Goal: Task Accomplishment & Management: Find specific page/section

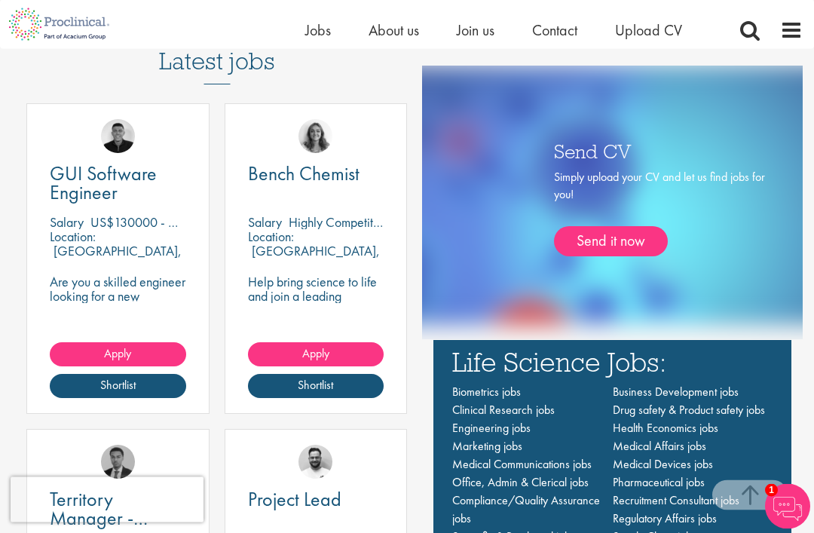
scroll to position [882, 0]
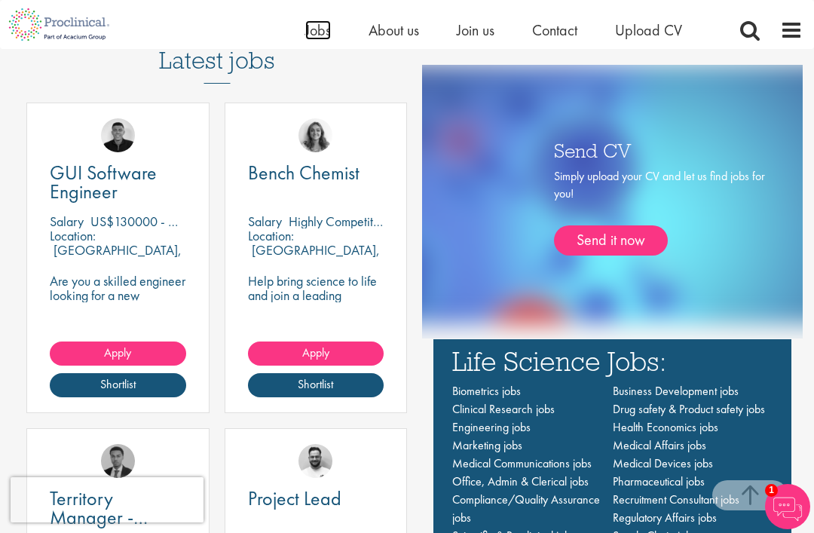
click at [329, 29] on span "Jobs" at bounding box center [318, 30] width 26 height 20
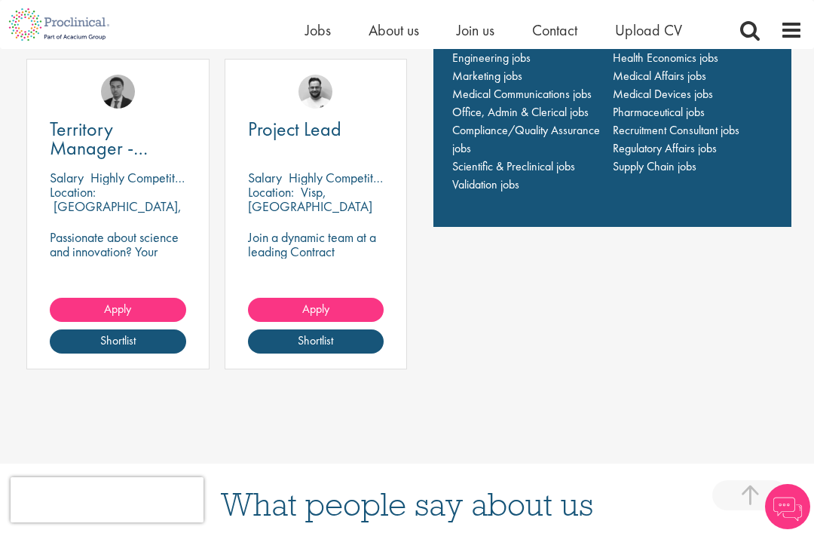
scroll to position [1072, 0]
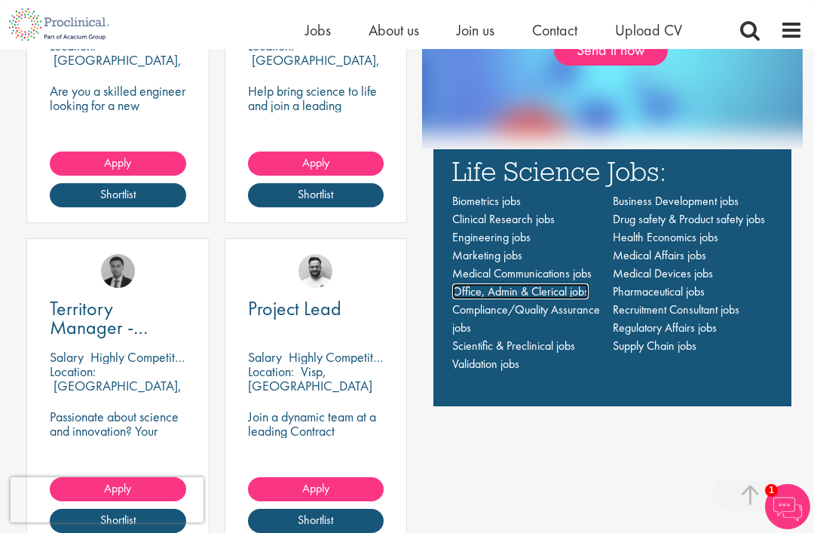
click at [568, 299] on span "Office, Admin & Clerical jobs" at bounding box center [520, 292] width 137 height 16
click at [540, 227] on span "Clinical Research jobs" at bounding box center [503, 219] width 103 height 16
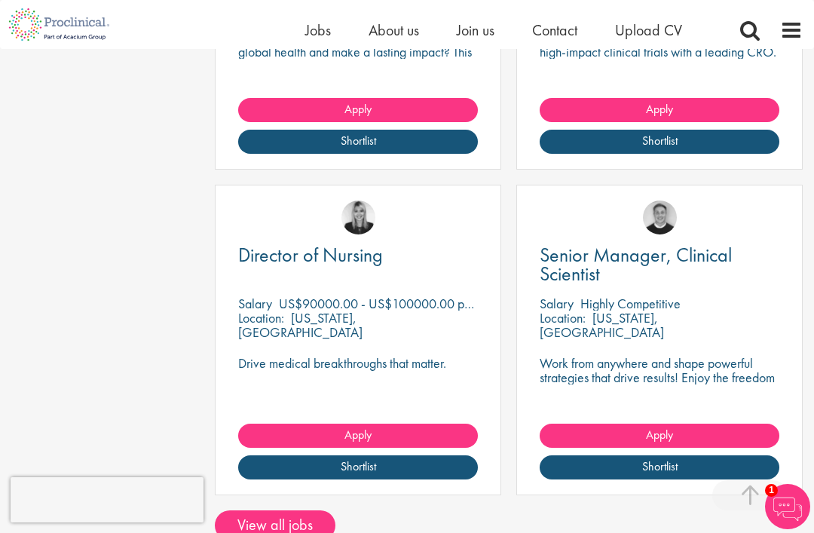
scroll to position [2095, 0]
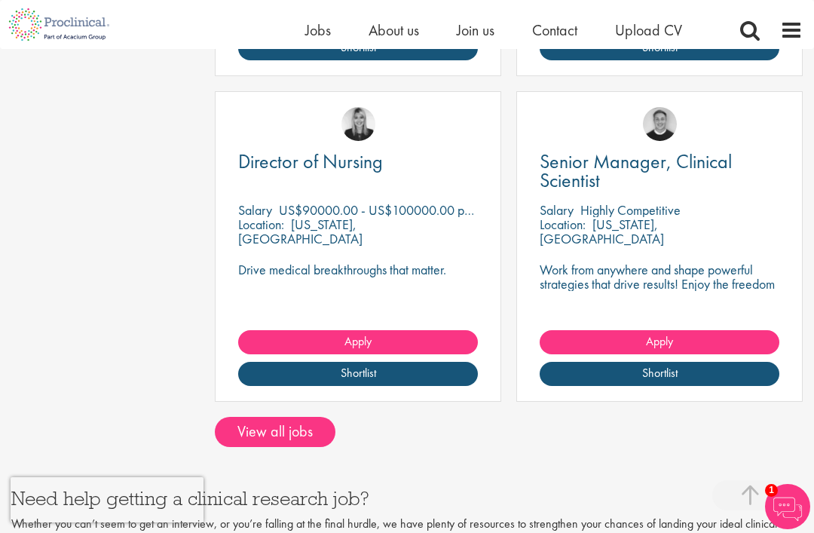
click at [306, 422] on link "View all jobs" at bounding box center [275, 432] width 121 height 30
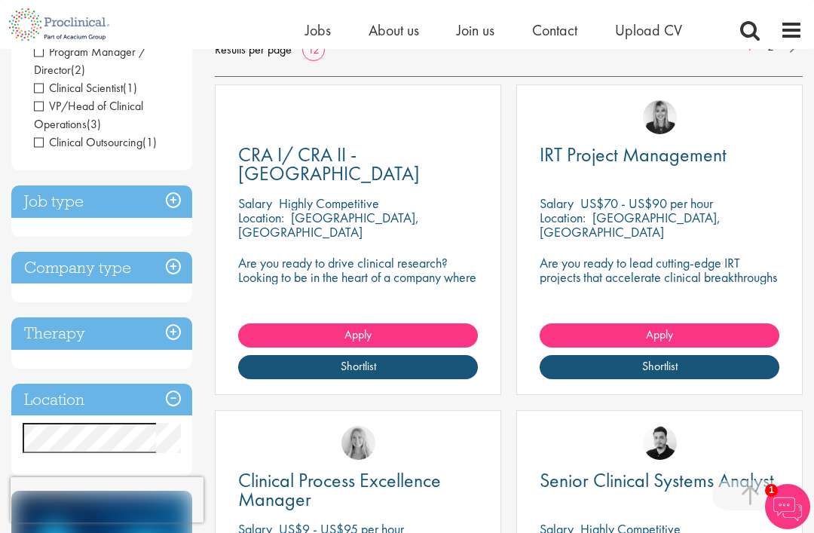
scroll to position [256, 0]
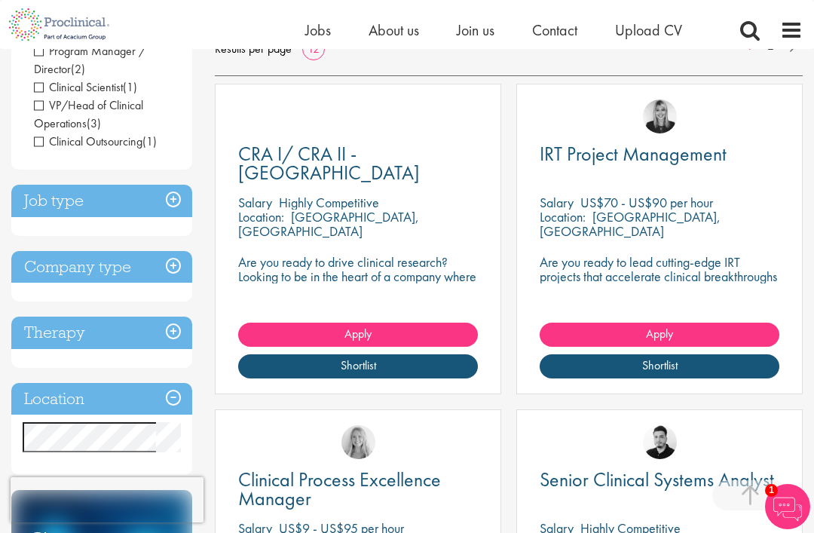
click at [155, 398] on h3 "Location" at bounding box center [101, 399] width 181 height 32
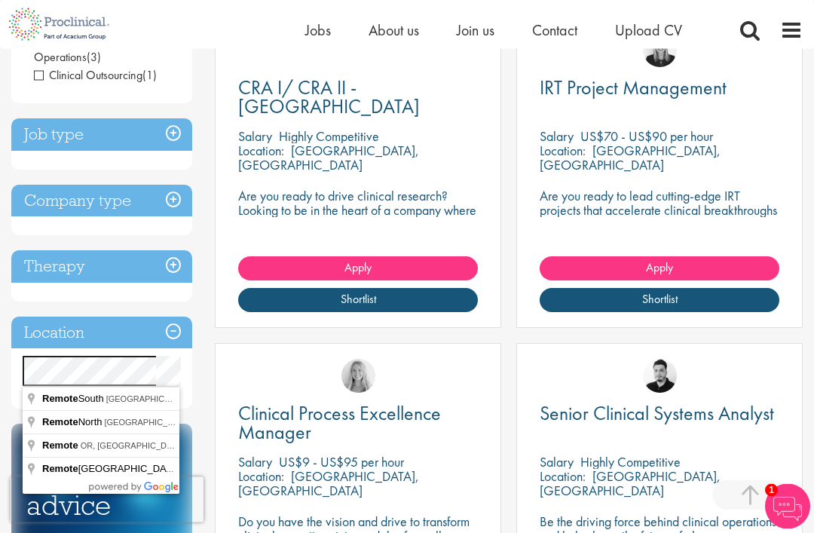
scroll to position [323, 0]
click at [196, 378] on div "Discipline Clinical Research (13) - + Clinical Research Associate (CRA) (2) Pro…" at bounding box center [102, 329] width 204 height 980
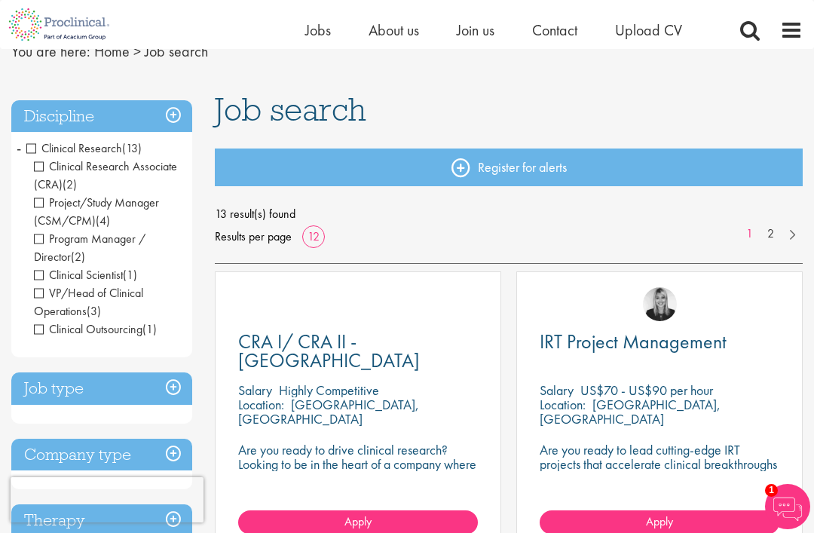
scroll to position [0, 0]
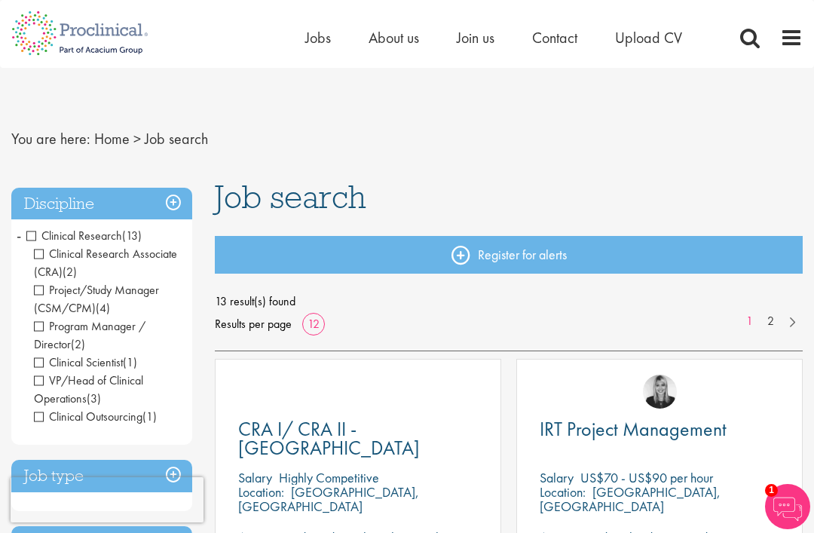
click at [47, 292] on span "Project/Study Manager (CSM/CPM)" at bounding box center [96, 299] width 125 height 34
click at [46, 330] on span "Program Manager / Director" at bounding box center [90, 335] width 112 height 34
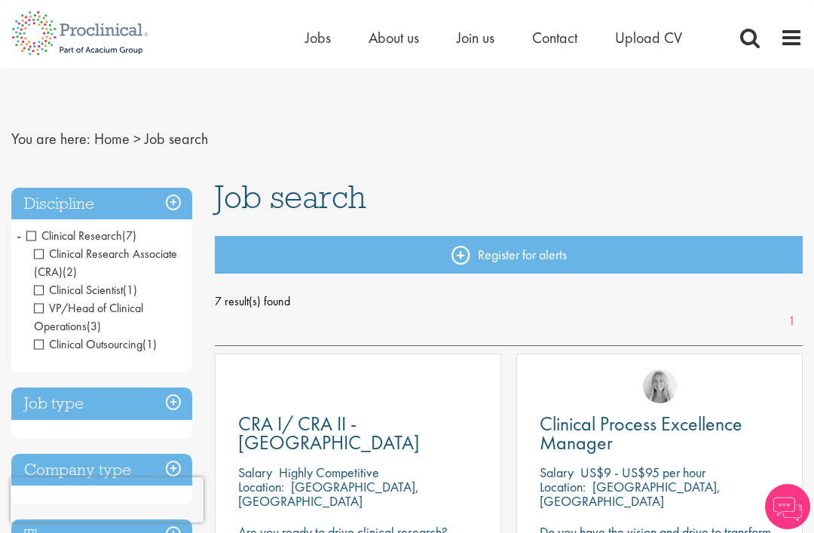
click at [50, 317] on span "VP/Head of Clinical Operations" at bounding box center [88, 317] width 109 height 34
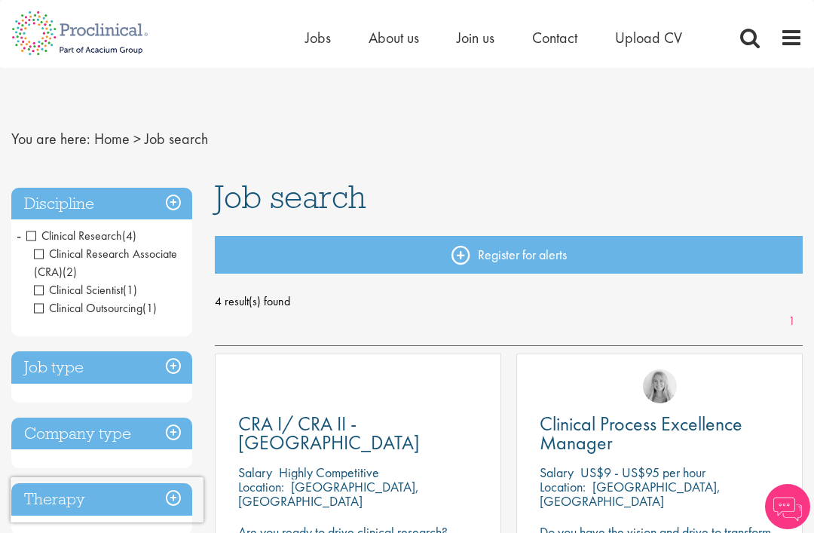
click at [50, 308] on span "Clinical Outsourcing" at bounding box center [88, 308] width 109 height 16
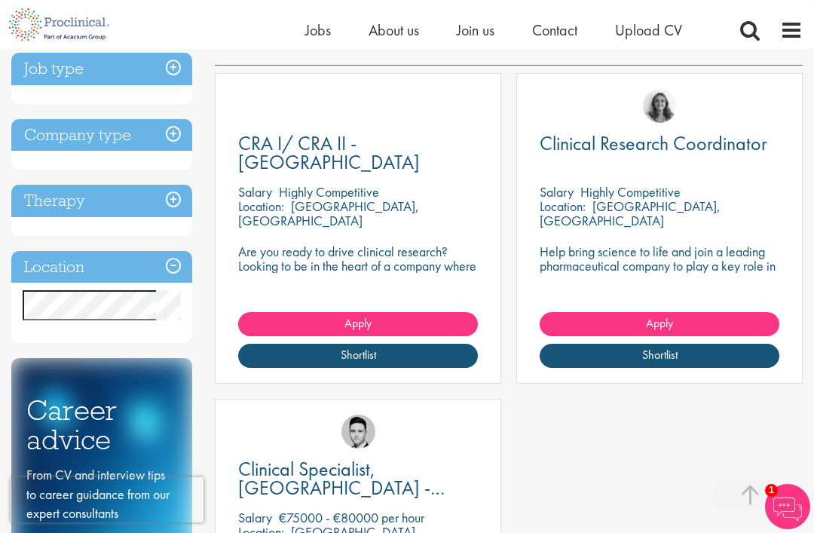
scroll to position [263, 0]
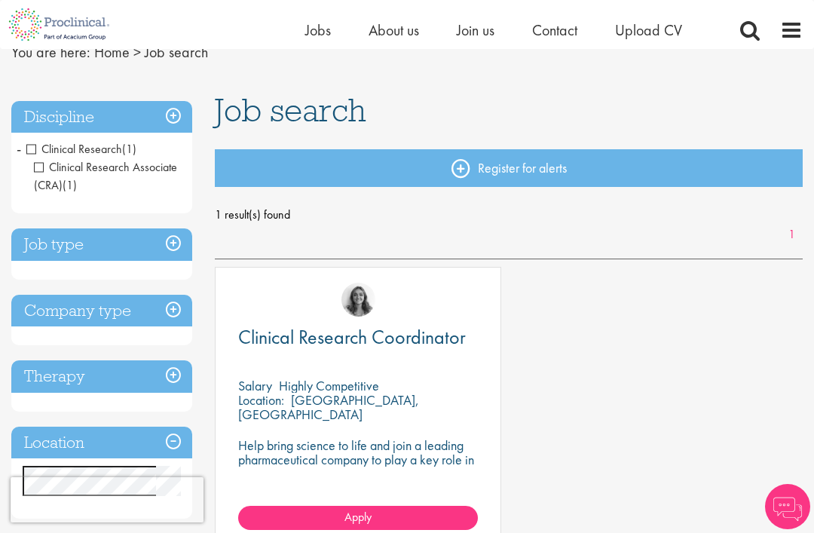
scroll to position [201, 0]
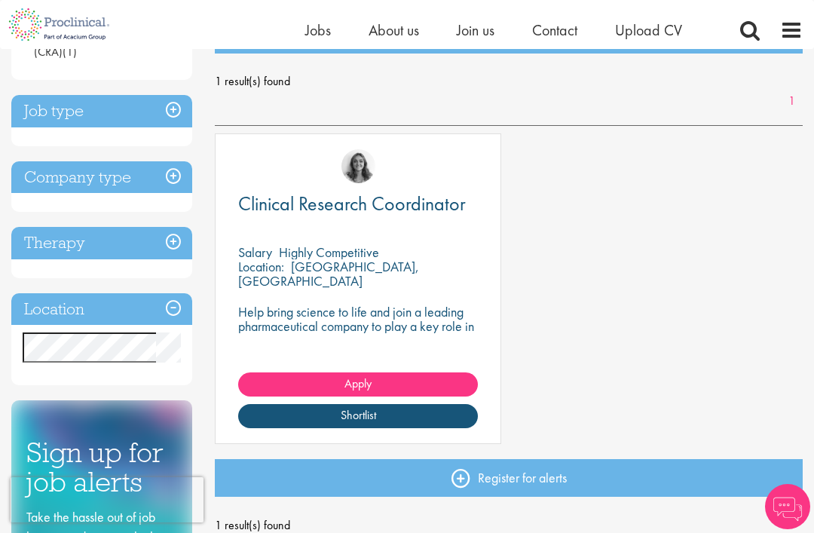
click at [425, 202] on span "Clinical Research Coordinator" at bounding box center [352, 204] width 228 height 26
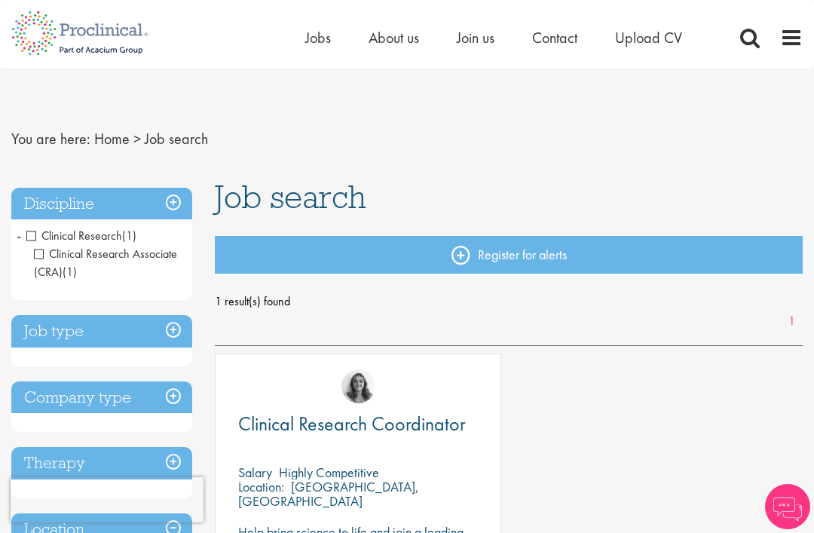
click at [182, 200] on h3 "Discipline" at bounding box center [101, 204] width 181 height 32
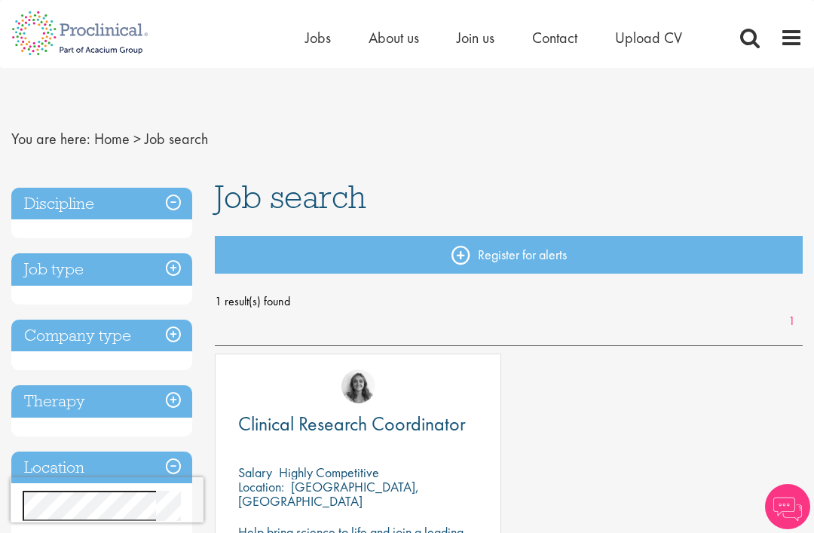
click at [183, 201] on h3 "Discipline" at bounding box center [101, 204] width 181 height 32
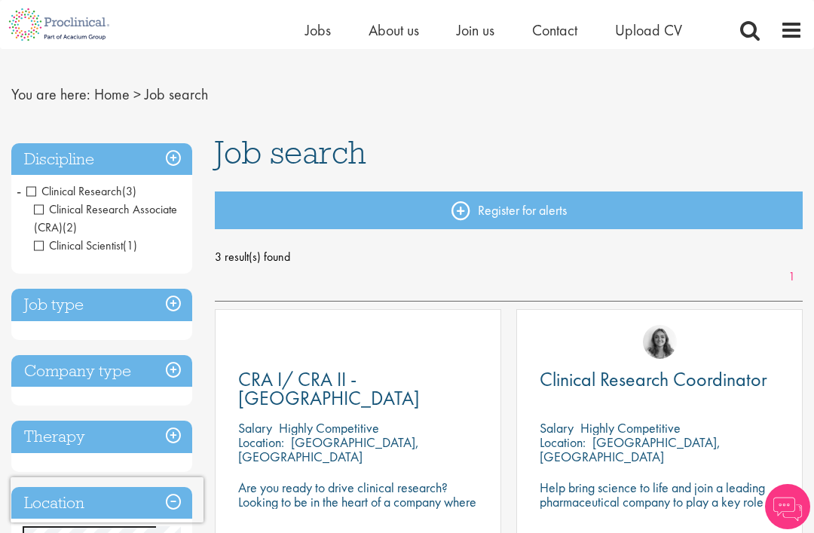
click at [105, 32] on img at bounding box center [59, 24] width 118 height 49
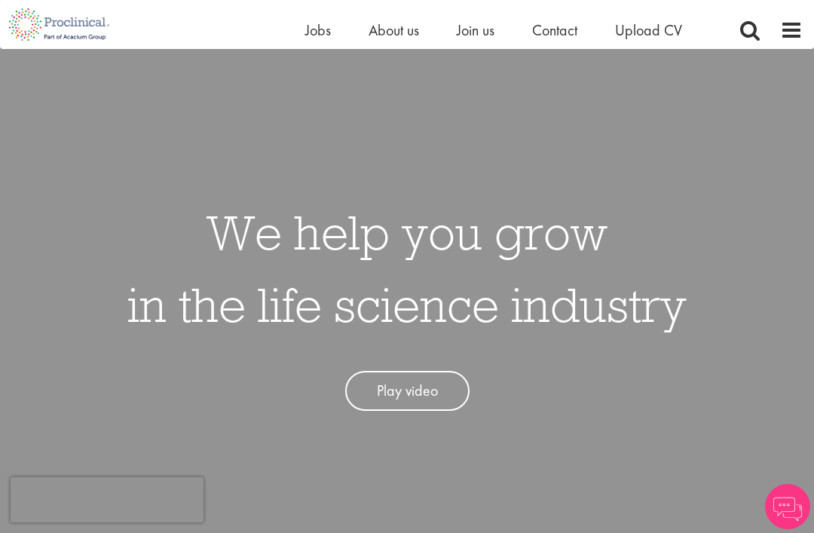
scroll to position [20, 0]
click at [327, 32] on span "Jobs" at bounding box center [318, 30] width 26 height 20
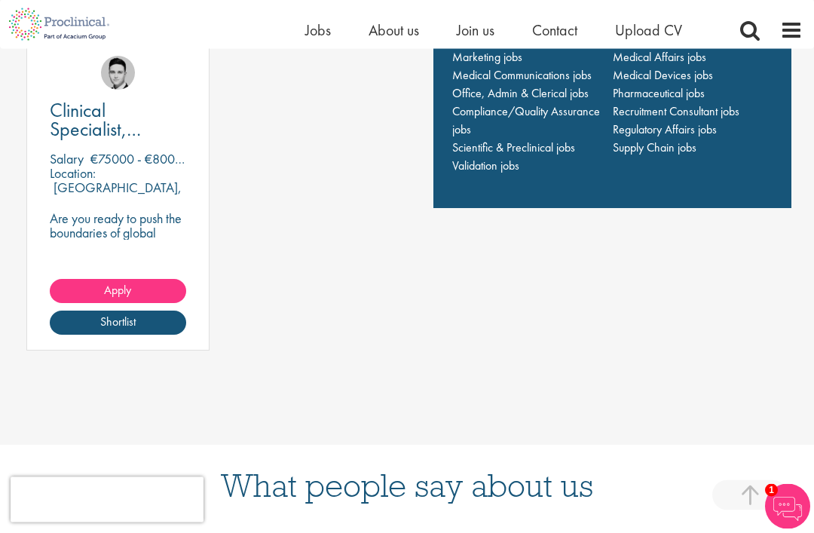
scroll to position [1217, 0]
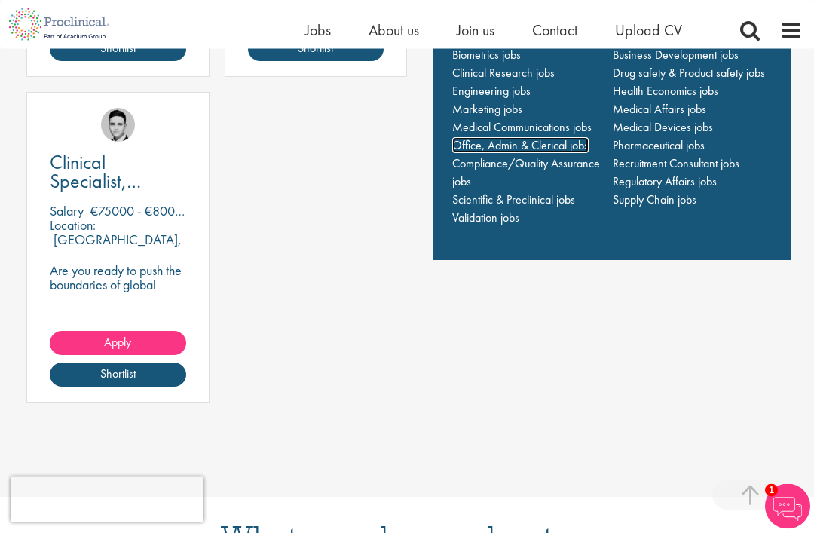
click at [566, 154] on span "Office, Admin & Clerical jobs" at bounding box center [520, 146] width 137 height 16
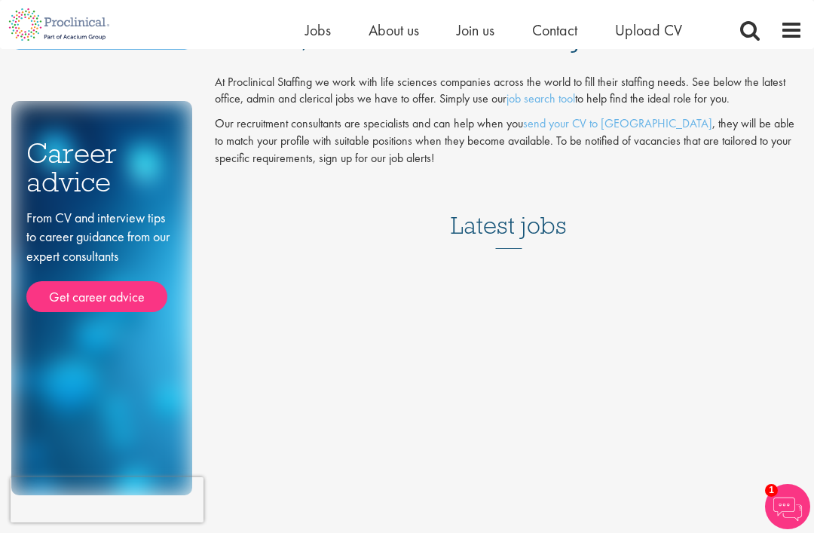
scroll to position [81, 0]
